Goal: Check status: Check status

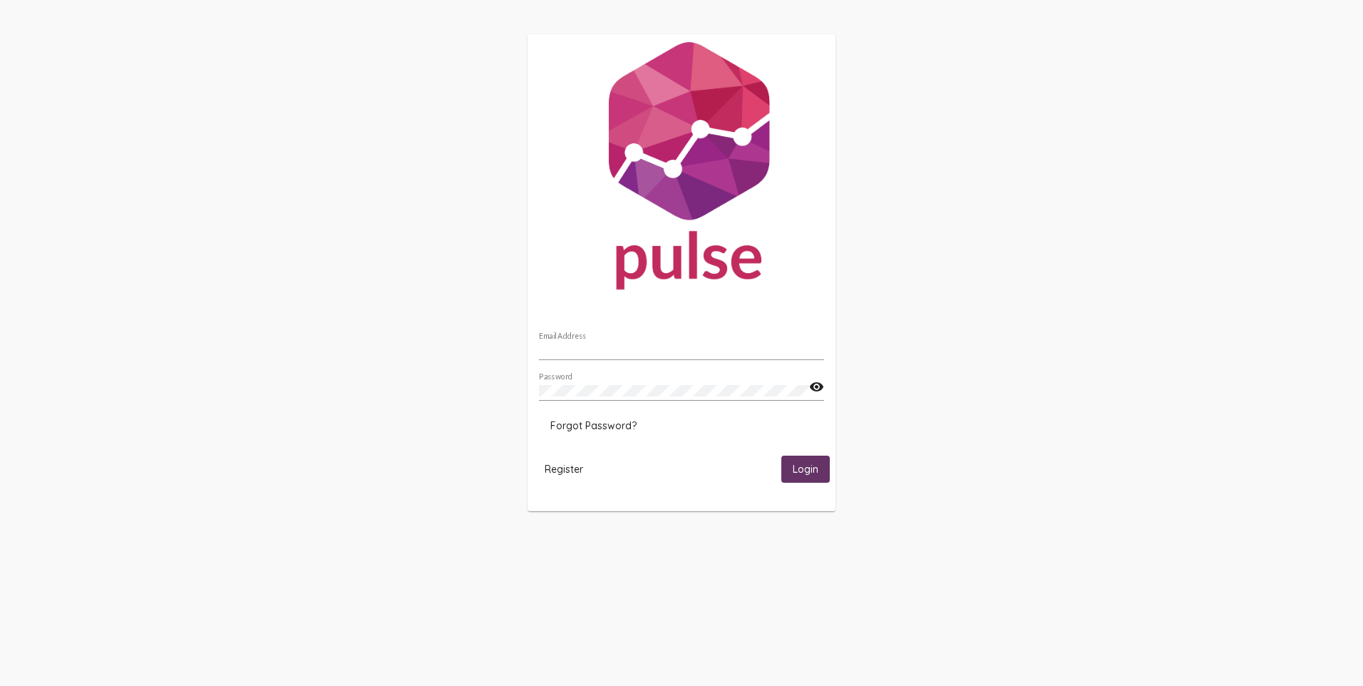
type input "[EMAIL_ADDRESS][DOMAIN_NAME]"
click at [800, 467] on span "Login" at bounding box center [806, 469] width 26 height 13
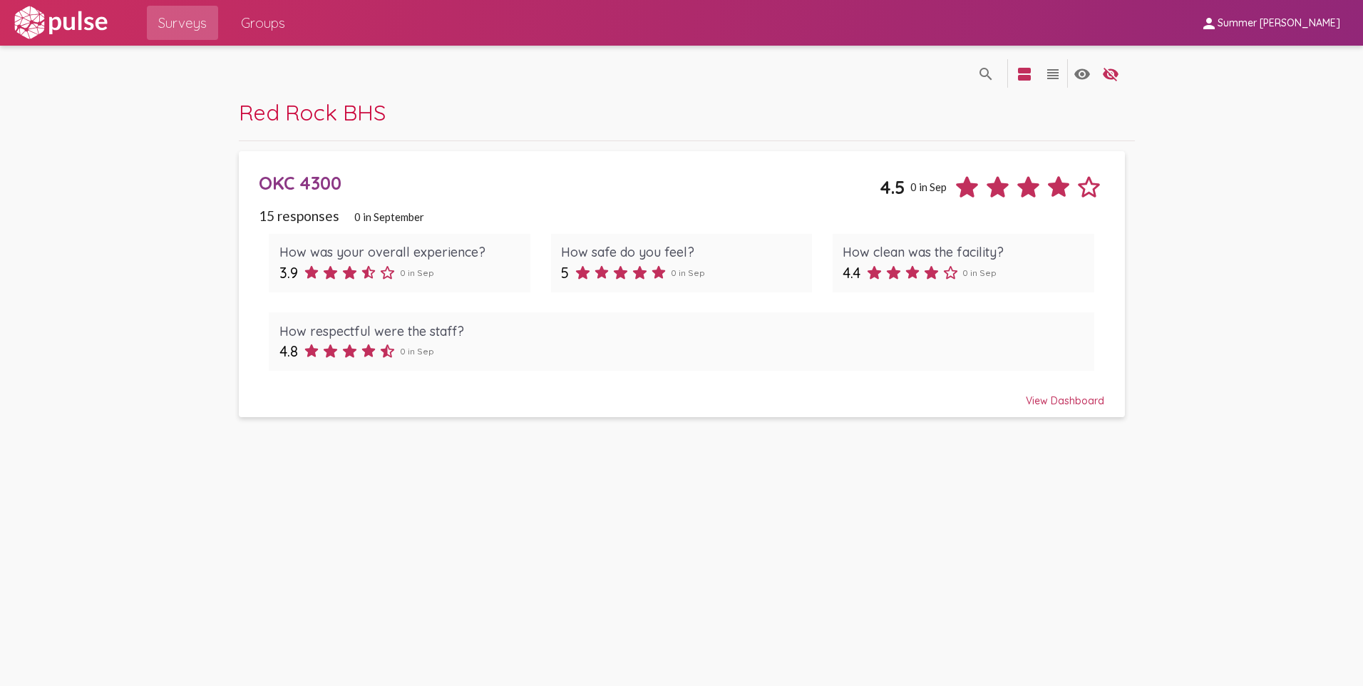
click at [281, 217] on span "15 responses" at bounding box center [299, 215] width 81 height 16
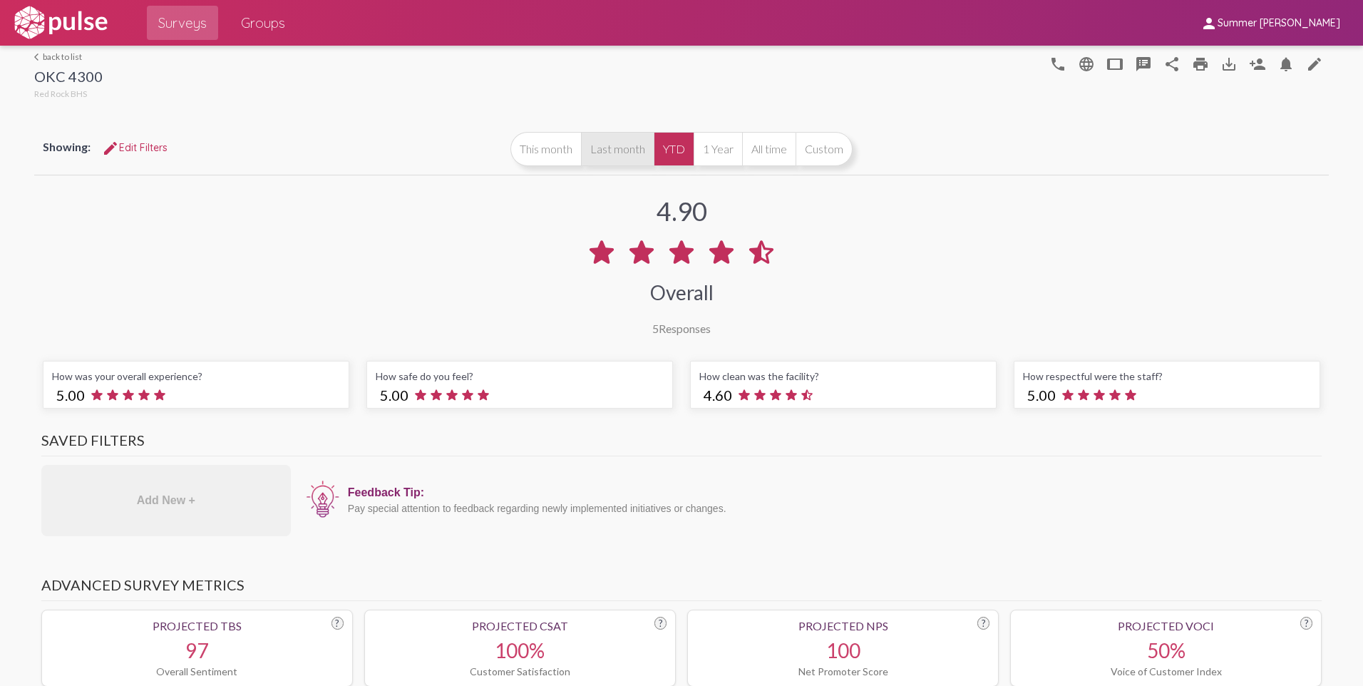
click at [609, 146] on button "Last month" at bounding box center [617, 149] width 73 height 34
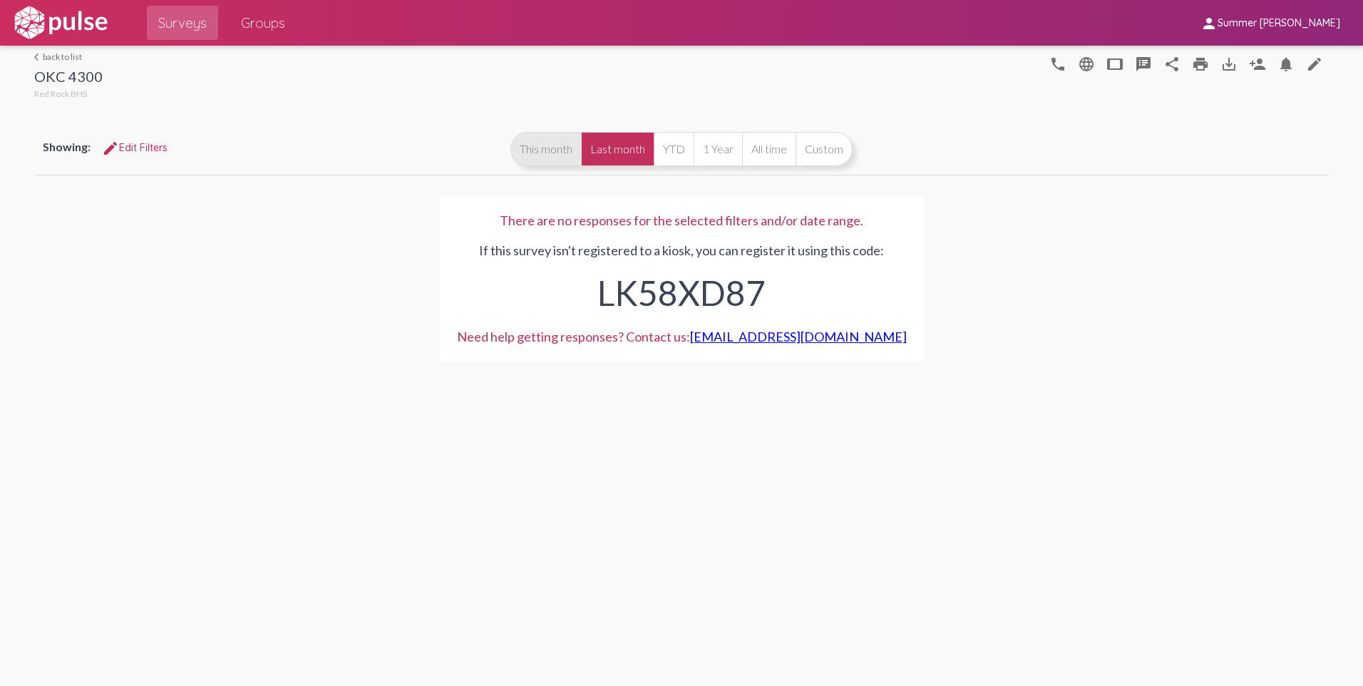
click at [559, 152] on button "This month" at bounding box center [545, 149] width 71 height 34
click at [676, 150] on button "YTD" at bounding box center [674, 149] width 40 height 34
